Goal: Book appointment/travel/reservation

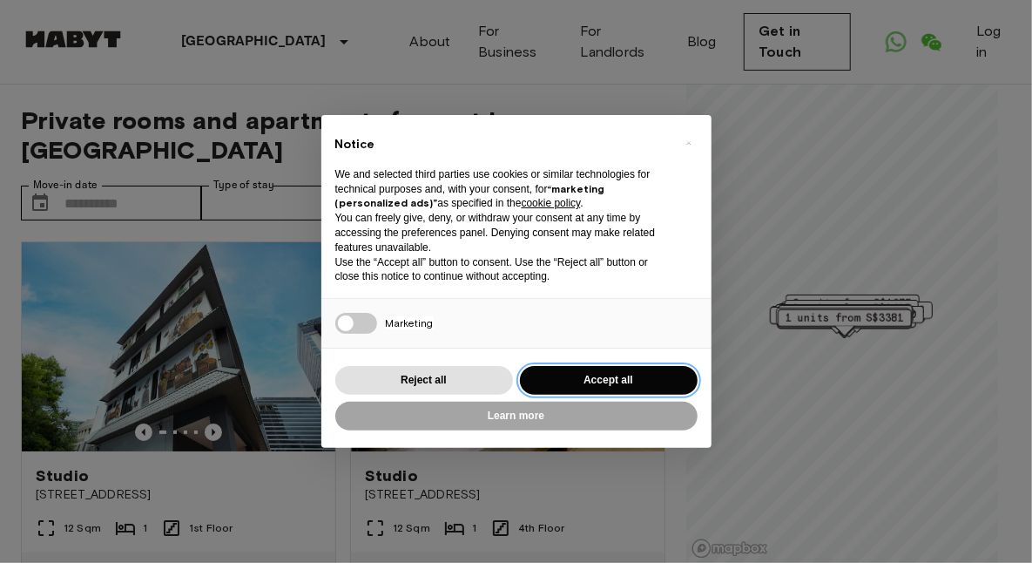
click at [576, 379] on button "Accept all" at bounding box center [609, 380] width 178 height 29
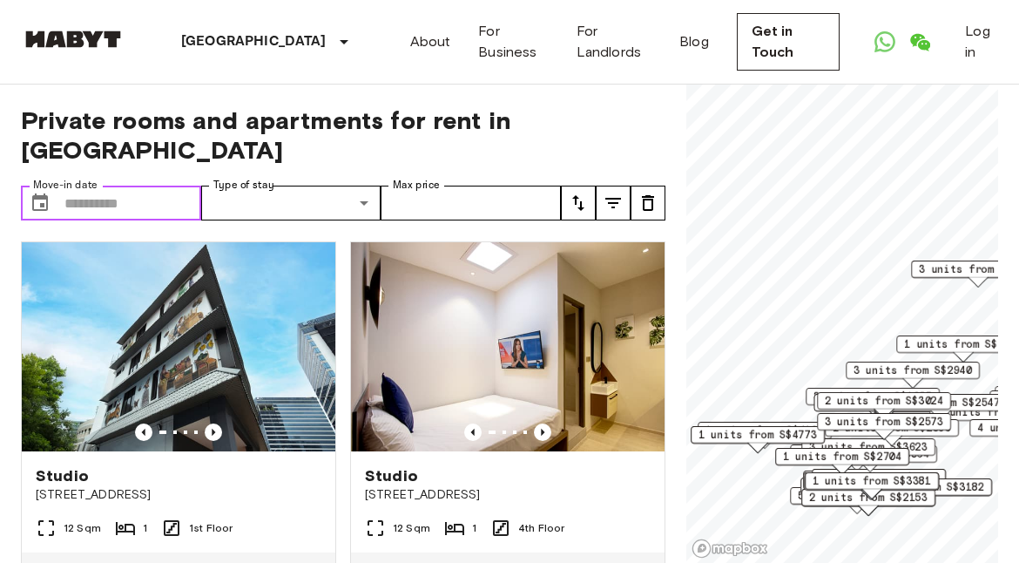
click at [130, 186] on input "Move-in date" at bounding box center [132, 203] width 137 height 35
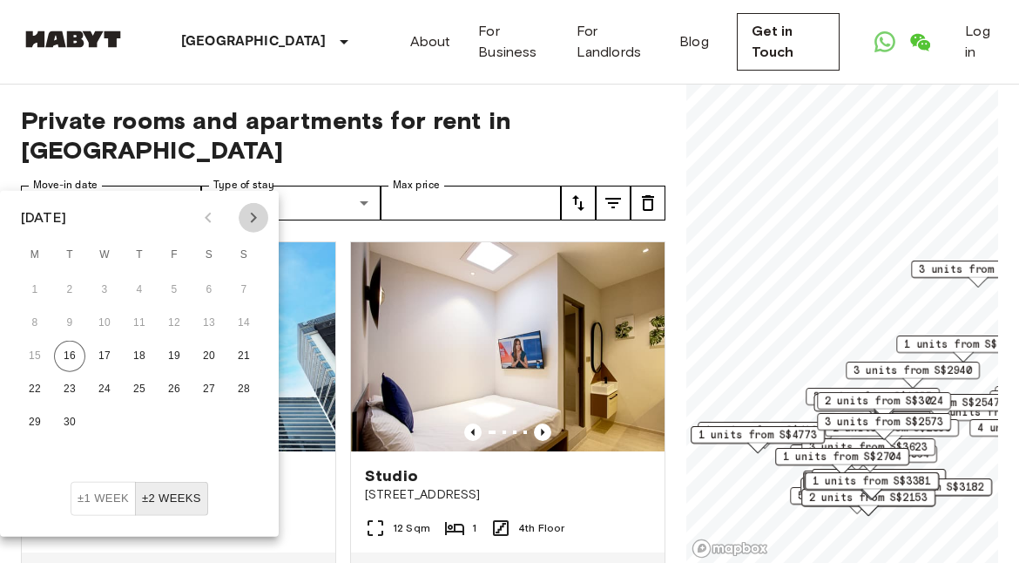
click at [251, 218] on icon "Next month" at bounding box center [253, 217] width 21 height 21
click at [100, 279] on button "1" at bounding box center [104, 289] width 31 height 31
type input "**********"
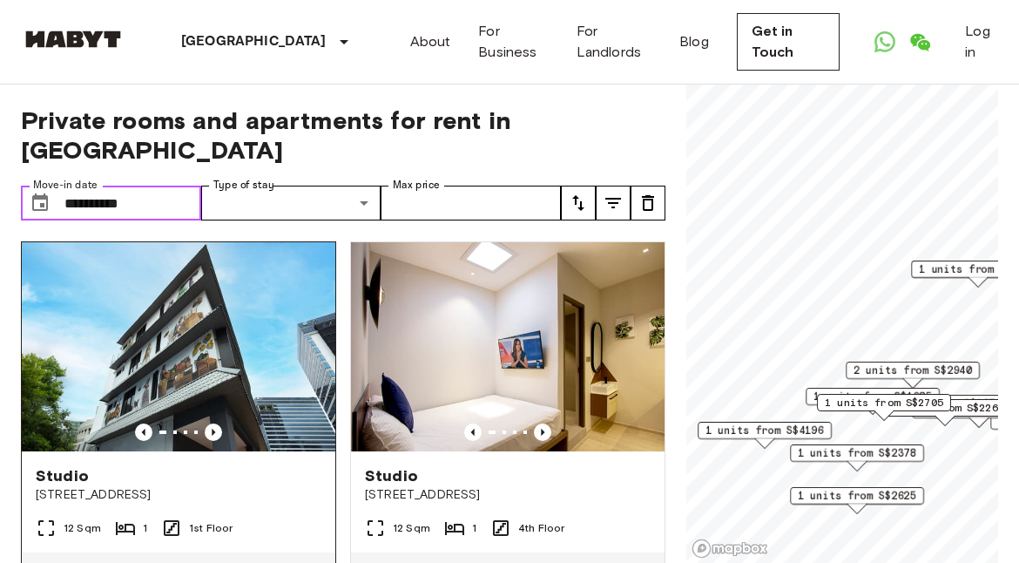
click at [100, 326] on img at bounding box center [179, 346] width 314 height 209
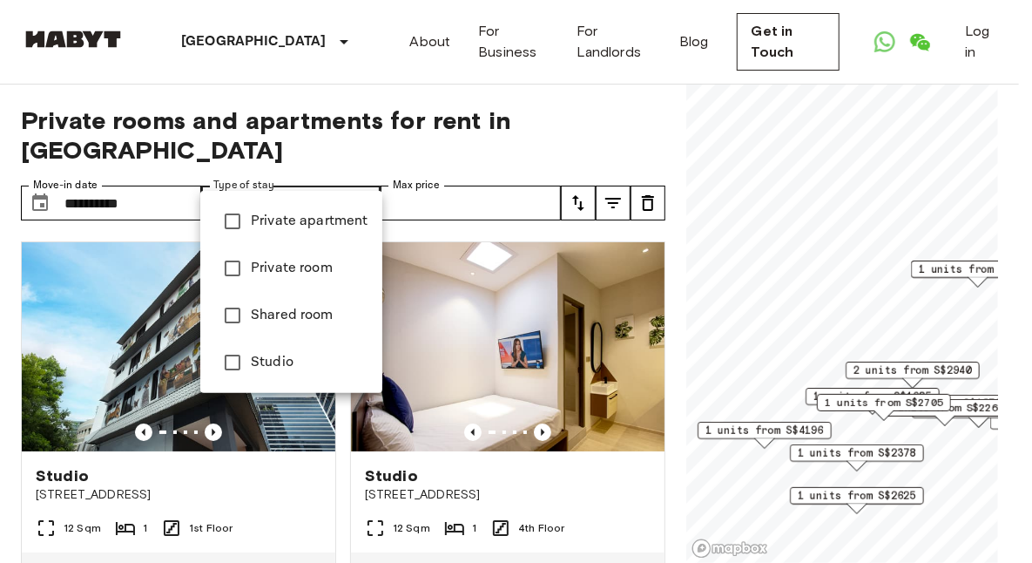
click at [538, 172] on div at bounding box center [516, 281] width 1032 height 563
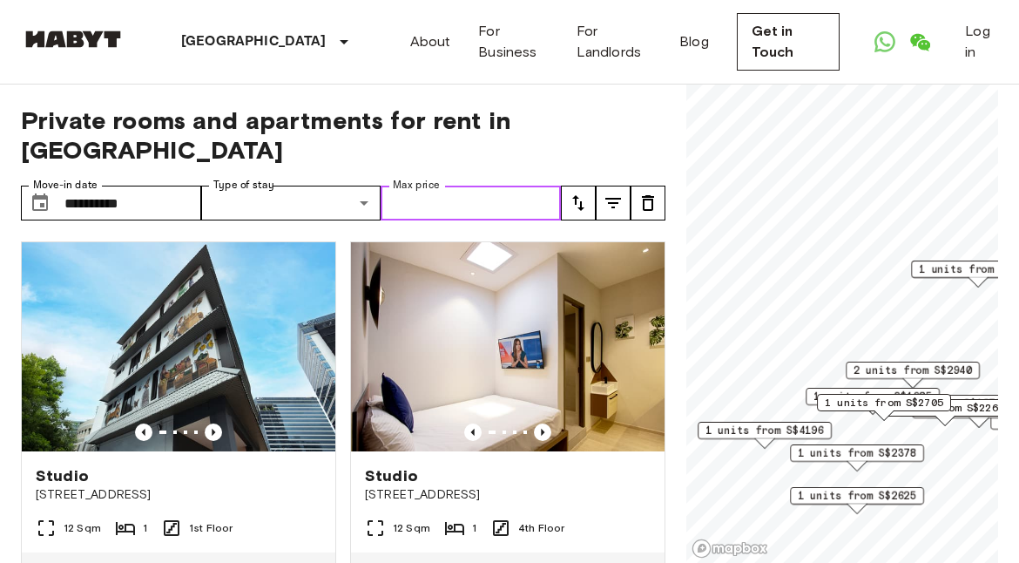
click at [479, 186] on input "Max price" at bounding box center [471, 203] width 180 height 35
click at [446, 186] on input "Max price" at bounding box center [471, 203] width 180 height 35
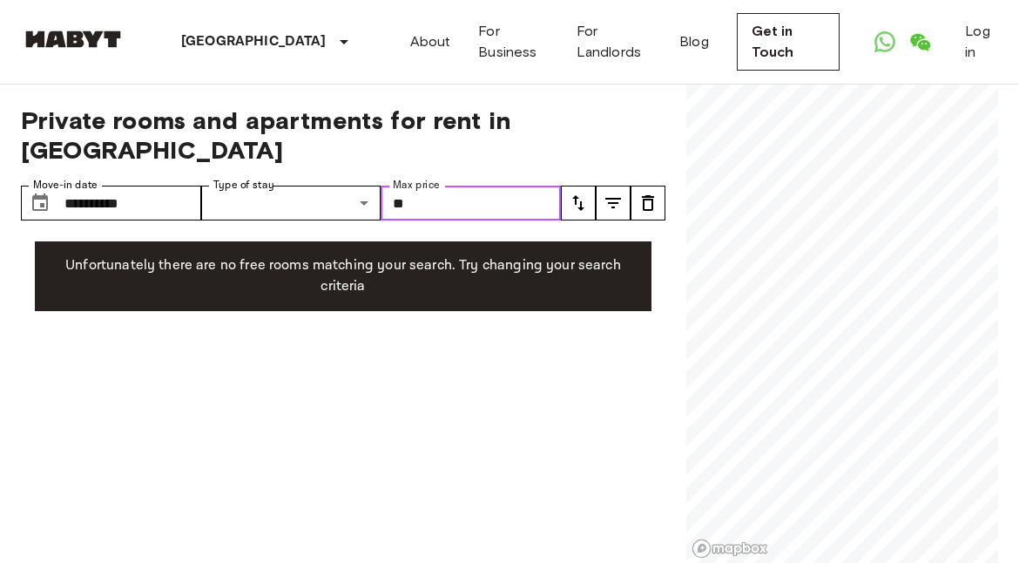
type input "*"
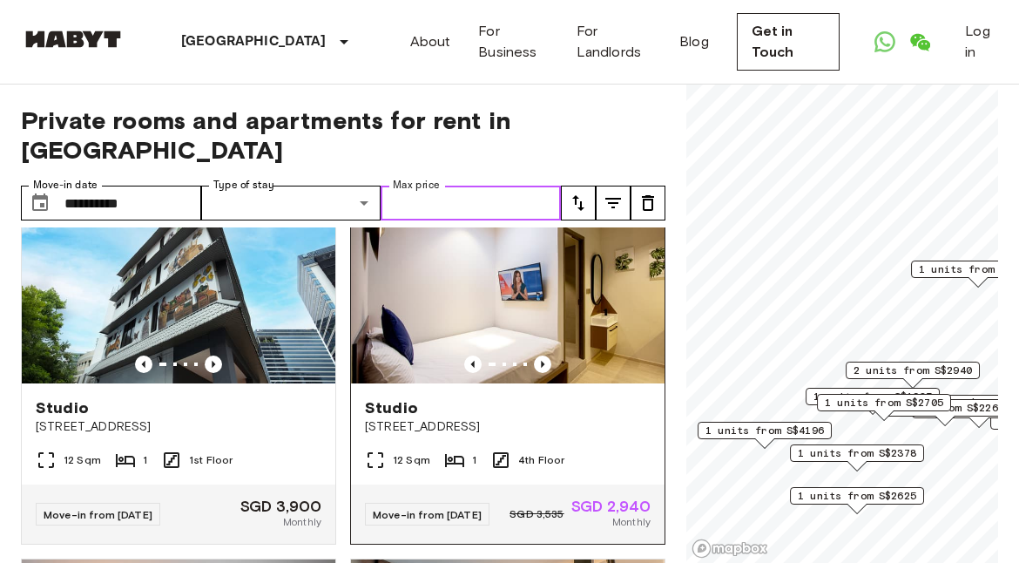
scroll to position [71, 0]
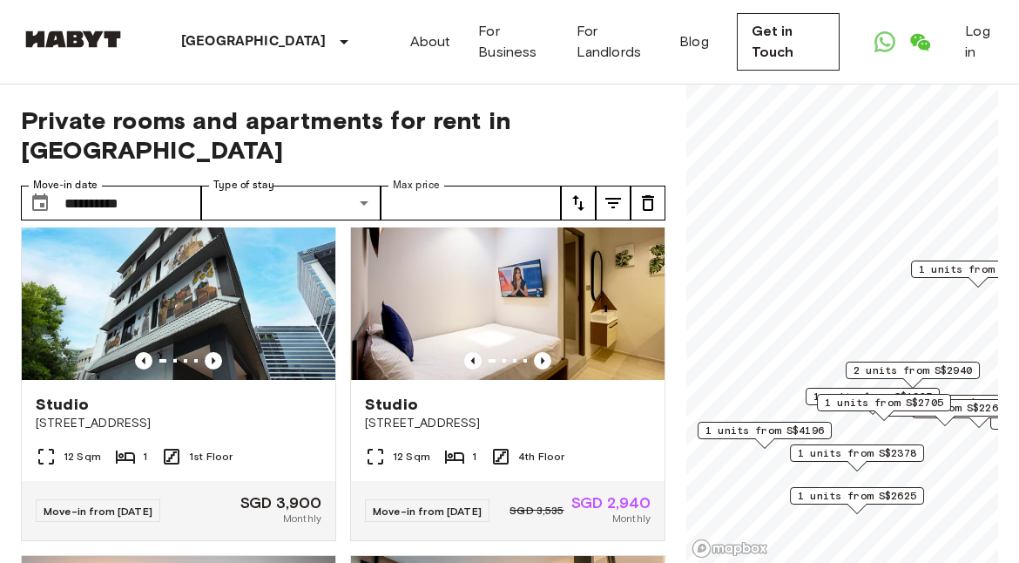
click at [614, 193] on icon "tune" at bounding box center [613, 203] width 21 height 21
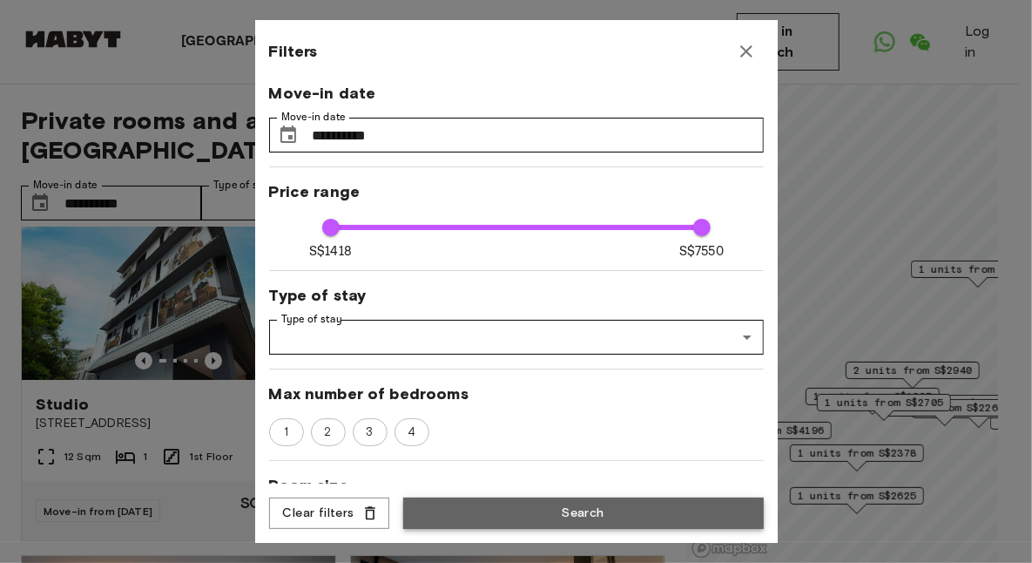
click at [513, 511] on button "Search" at bounding box center [583, 513] width 361 height 32
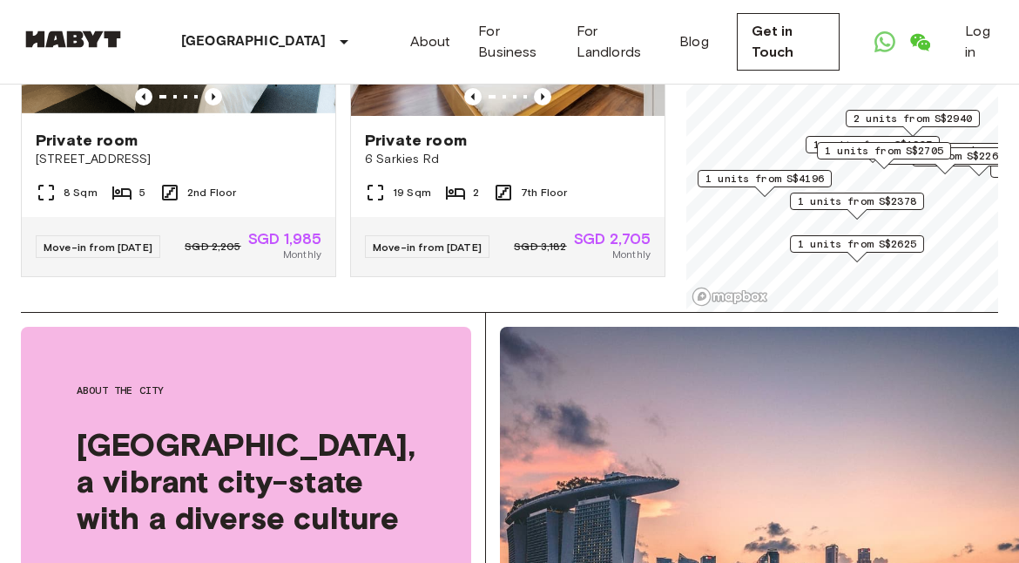
scroll to position [253, 0]
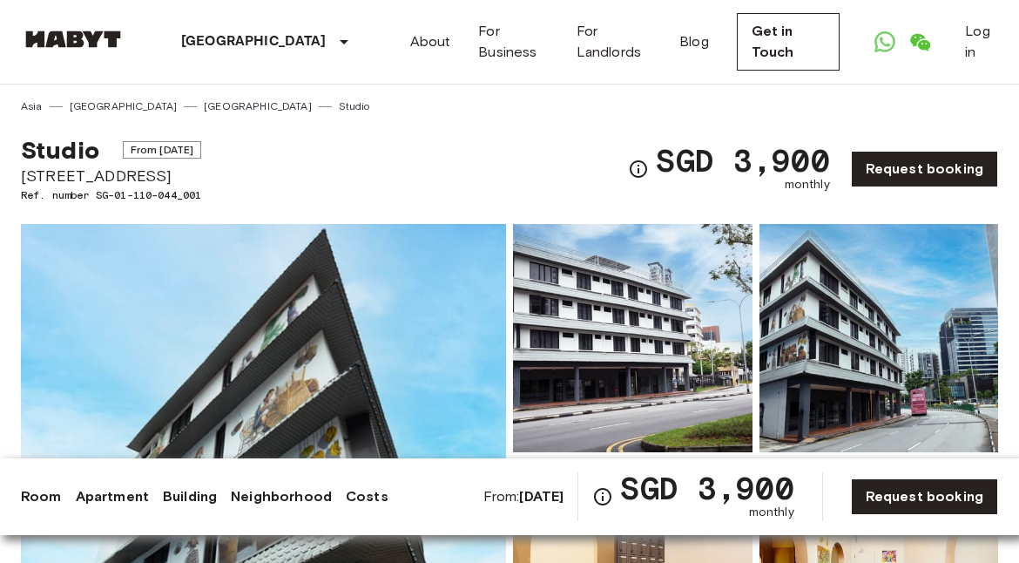
click at [187, 145] on span "From Sep 18 2025" at bounding box center [162, 149] width 79 height 17
